Goal: Check status: Check status

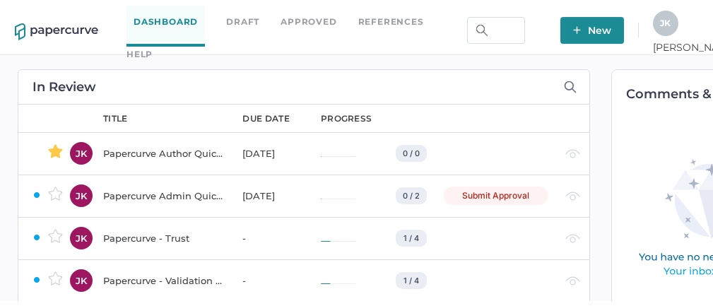
scroll to position [0, 19]
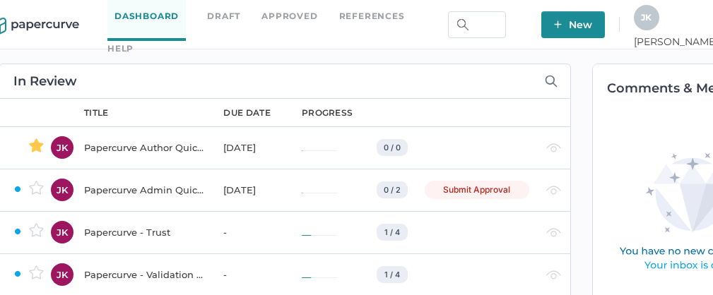
click at [652, 23] on span "J K" at bounding box center [646, 17] width 11 height 11
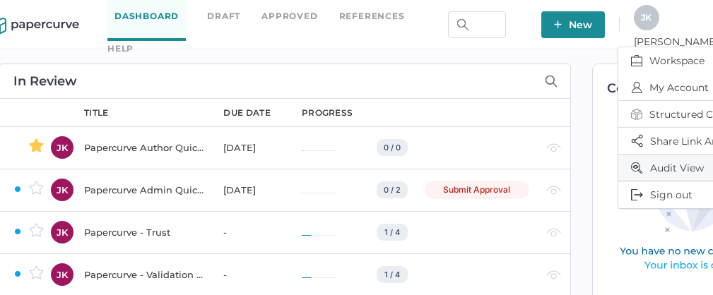
click at [670, 168] on span "Audit View" at bounding box center [690, 168] width 119 height 26
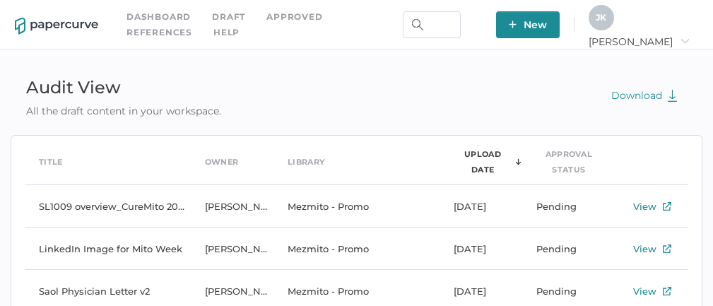
click at [614, 23] on div "J K" at bounding box center [601, 17] width 25 height 25
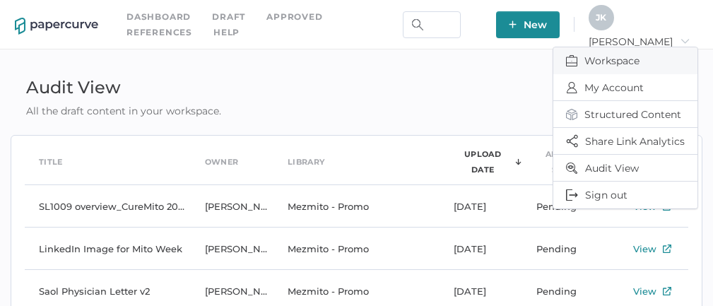
click at [607, 60] on span "Workspace" at bounding box center [625, 60] width 119 height 27
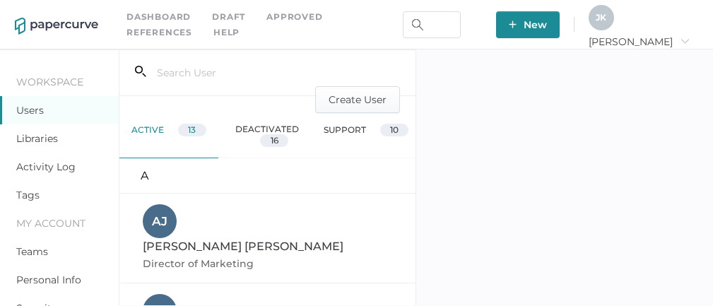
click at [45, 165] on link "Activity Log" at bounding box center [45, 166] width 59 height 13
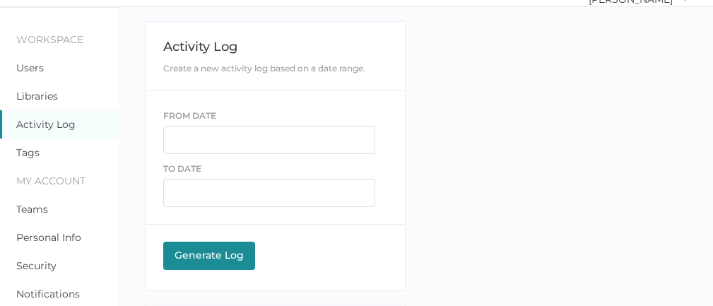
scroll to position [38, 0]
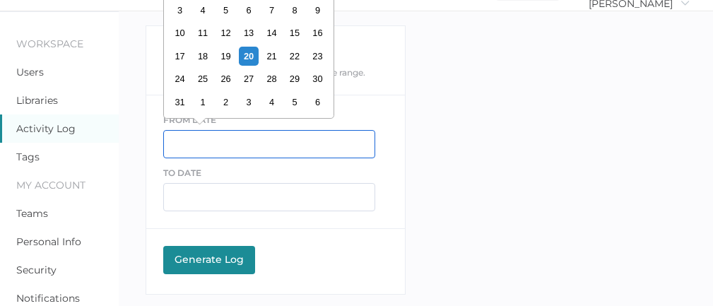
click at [190, 143] on input "text" at bounding box center [269, 144] width 212 height 28
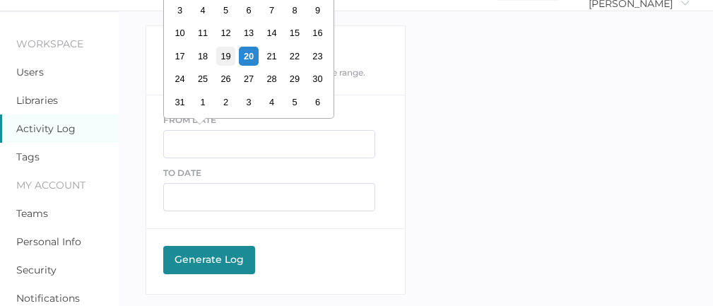
click at [228, 59] on div "19" at bounding box center [225, 56] width 19 height 19
type input "08/19/2025"
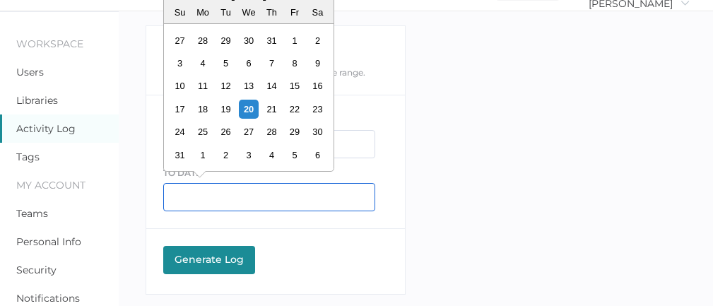
click at [192, 199] on input "text" at bounding box center [269, 197] width 212 height 28
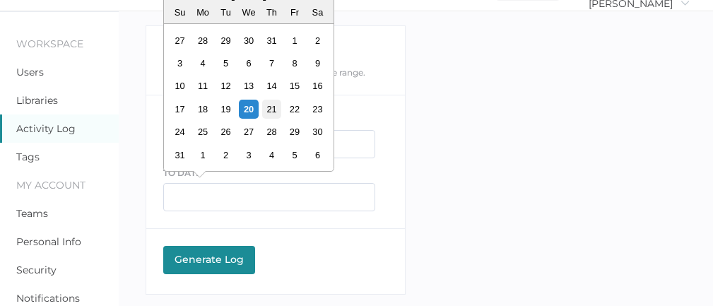
click at [274, 111] on div "21" at bounding box center [271, 109] width 19 height 19
type input "08/21/2025"
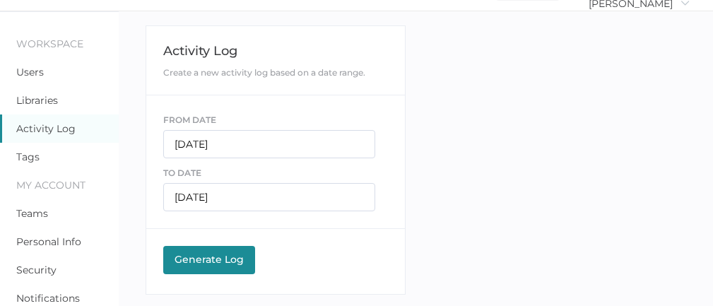
click at [203, 264] on button "Generate Log Processing" at bounding box center [209, 260] width 92 height 28
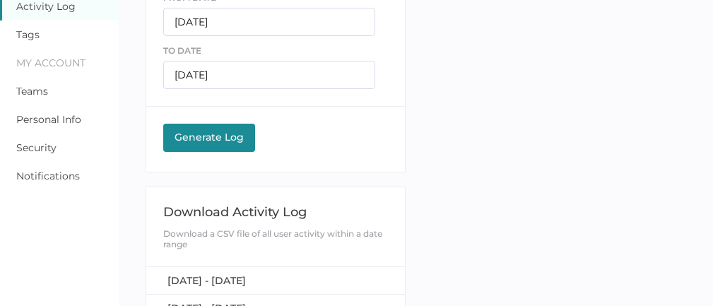
scroll to position [177, 0]
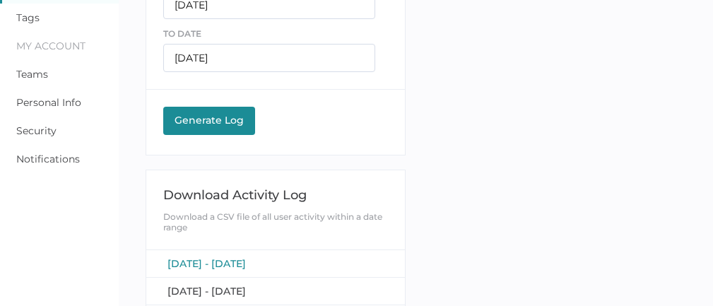
click at [209, 262] on span "August 19, 2025 - August 21, 2025" at bounding box center [207, 263] width 78 height 13
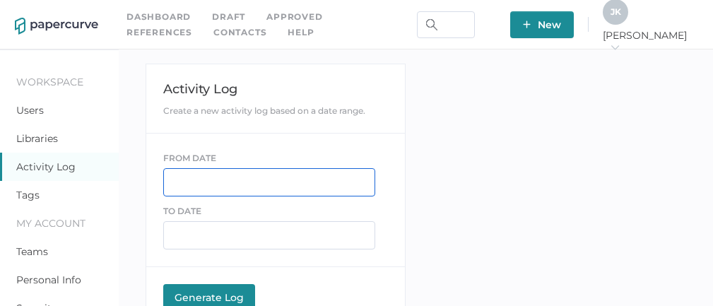
click at [211, 183] on input "text" at bounding box center [269, 182] width 212 height 28
